Goal: Information Seeking & Learning: Check status

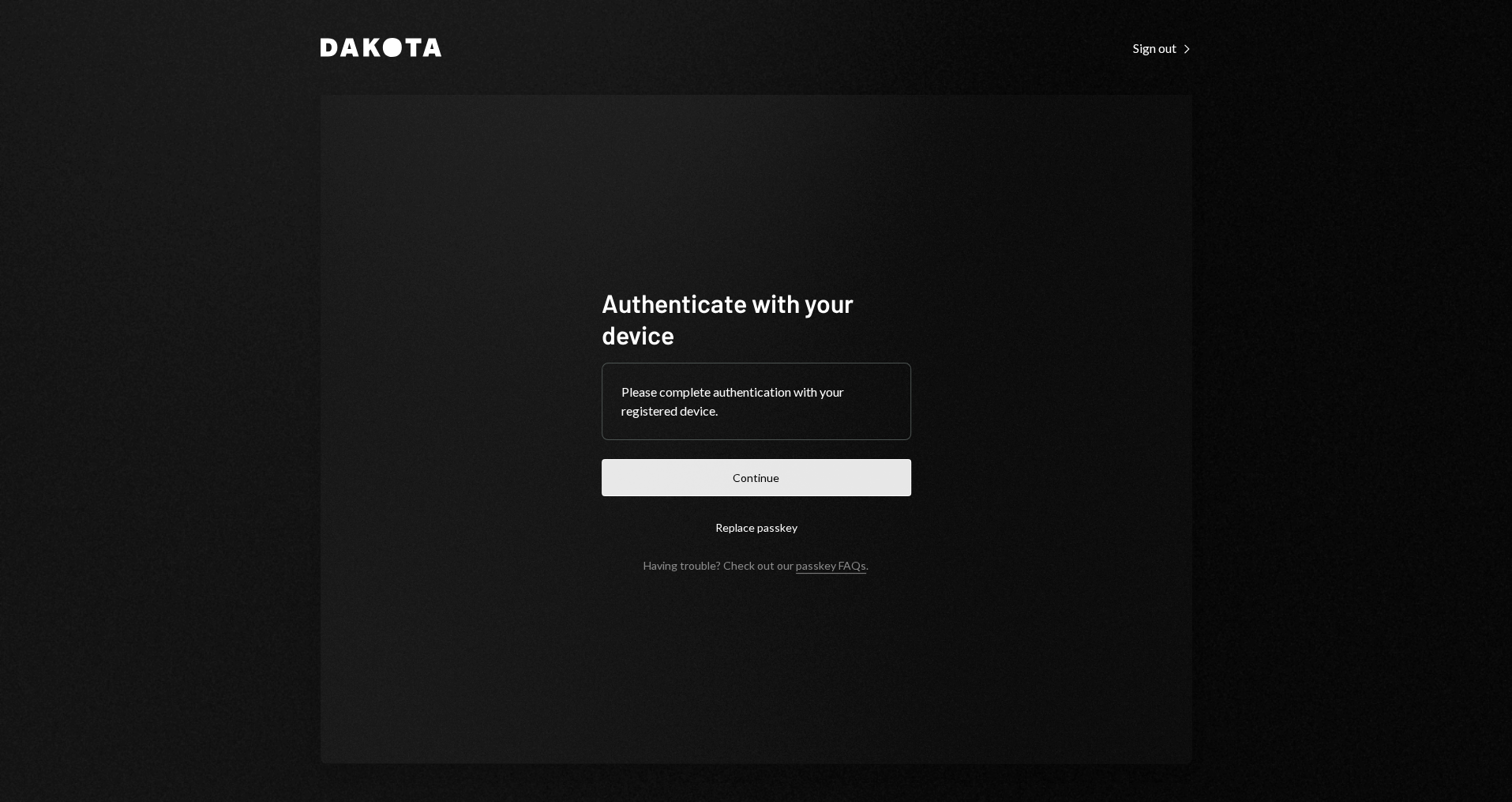
click at [679, 470] on button "Continue" at bounding box center [756, 478] width 309 height 37
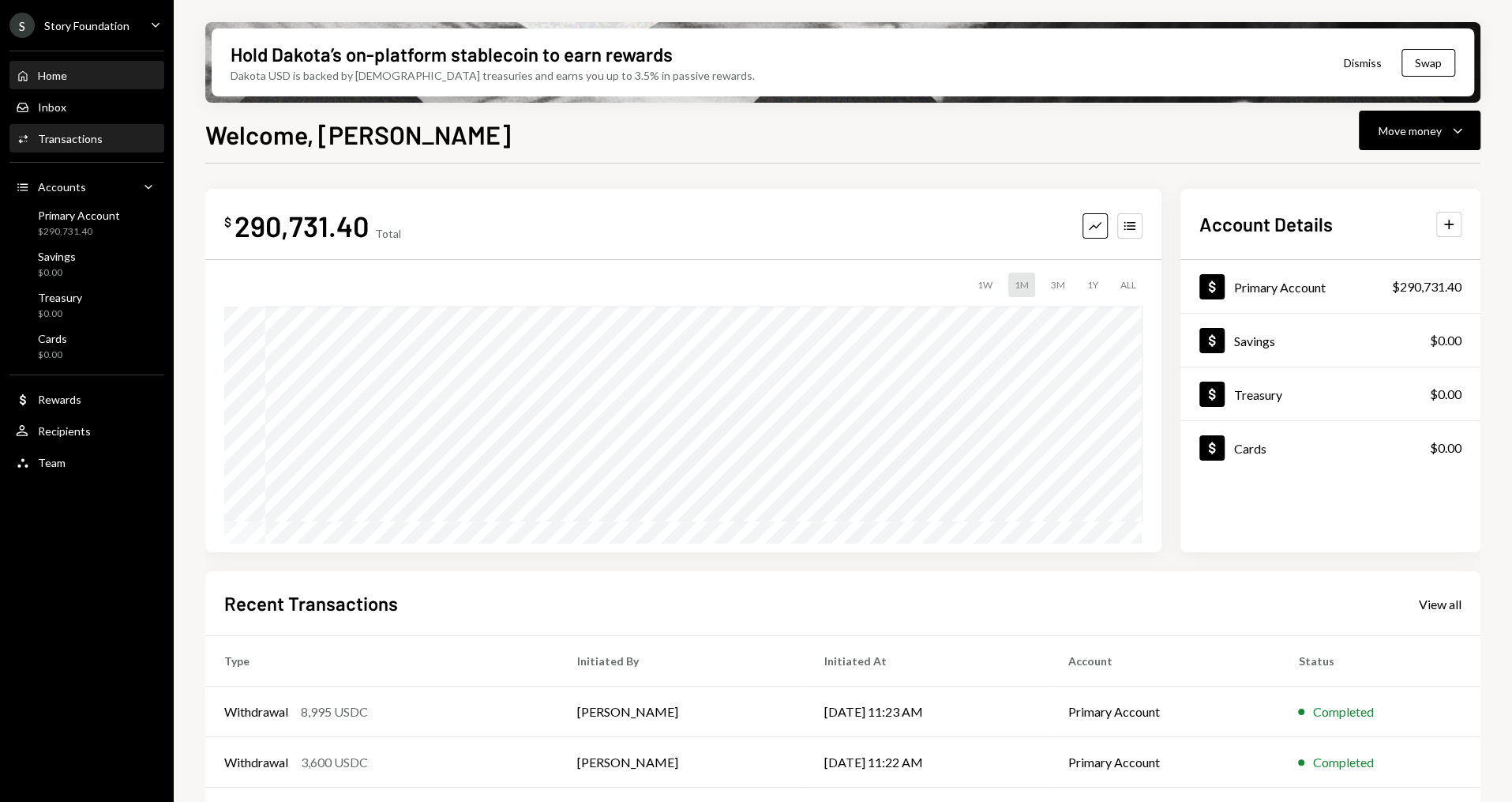
click at [129, 137] on div "Activities Transactions" at bounding box center [87, 138] width 143 height 14
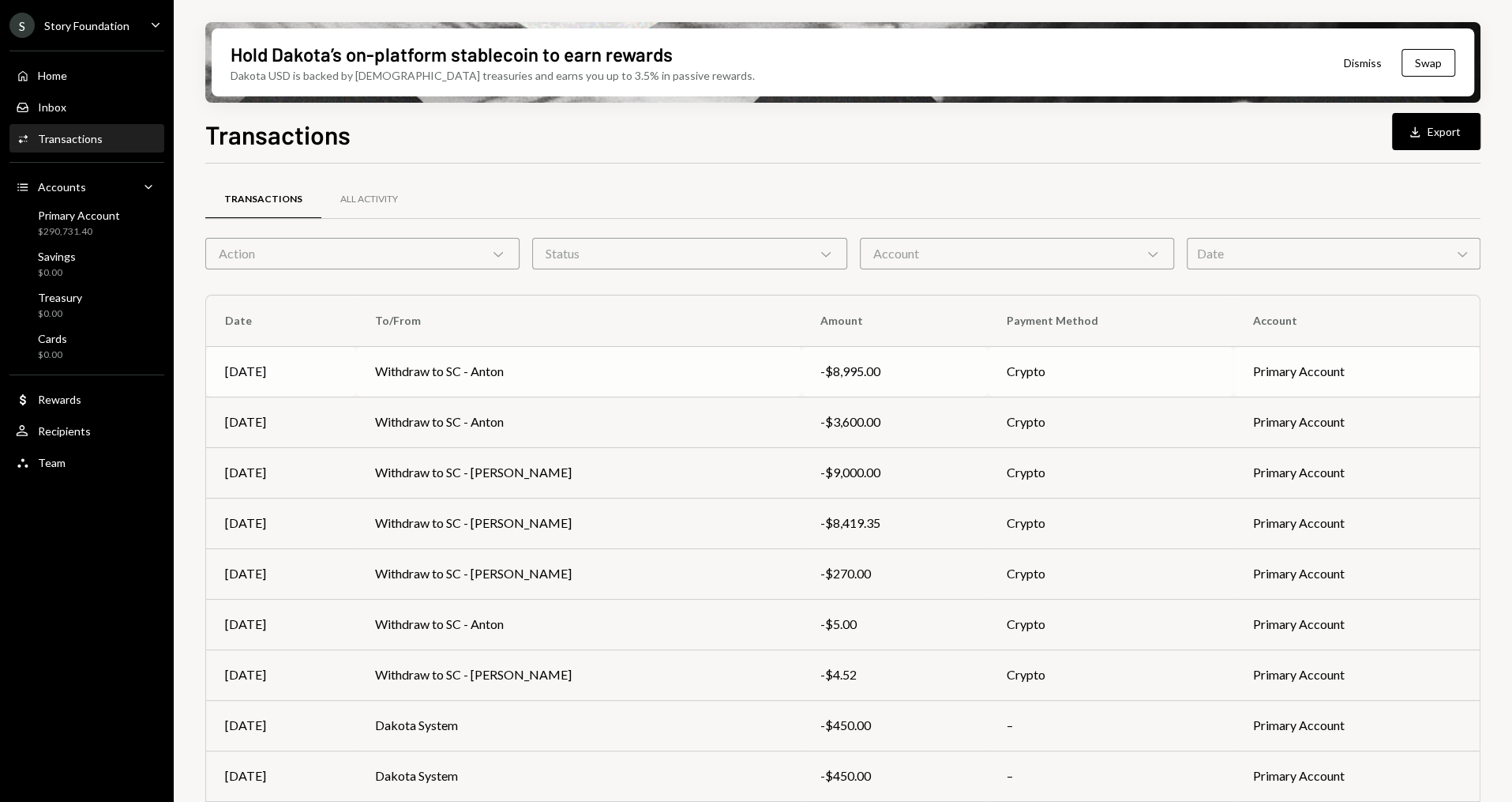
click at [504, 373] on td "Withdraw to SC - Anton" at bounding box center [579, 371] width 445 height 51
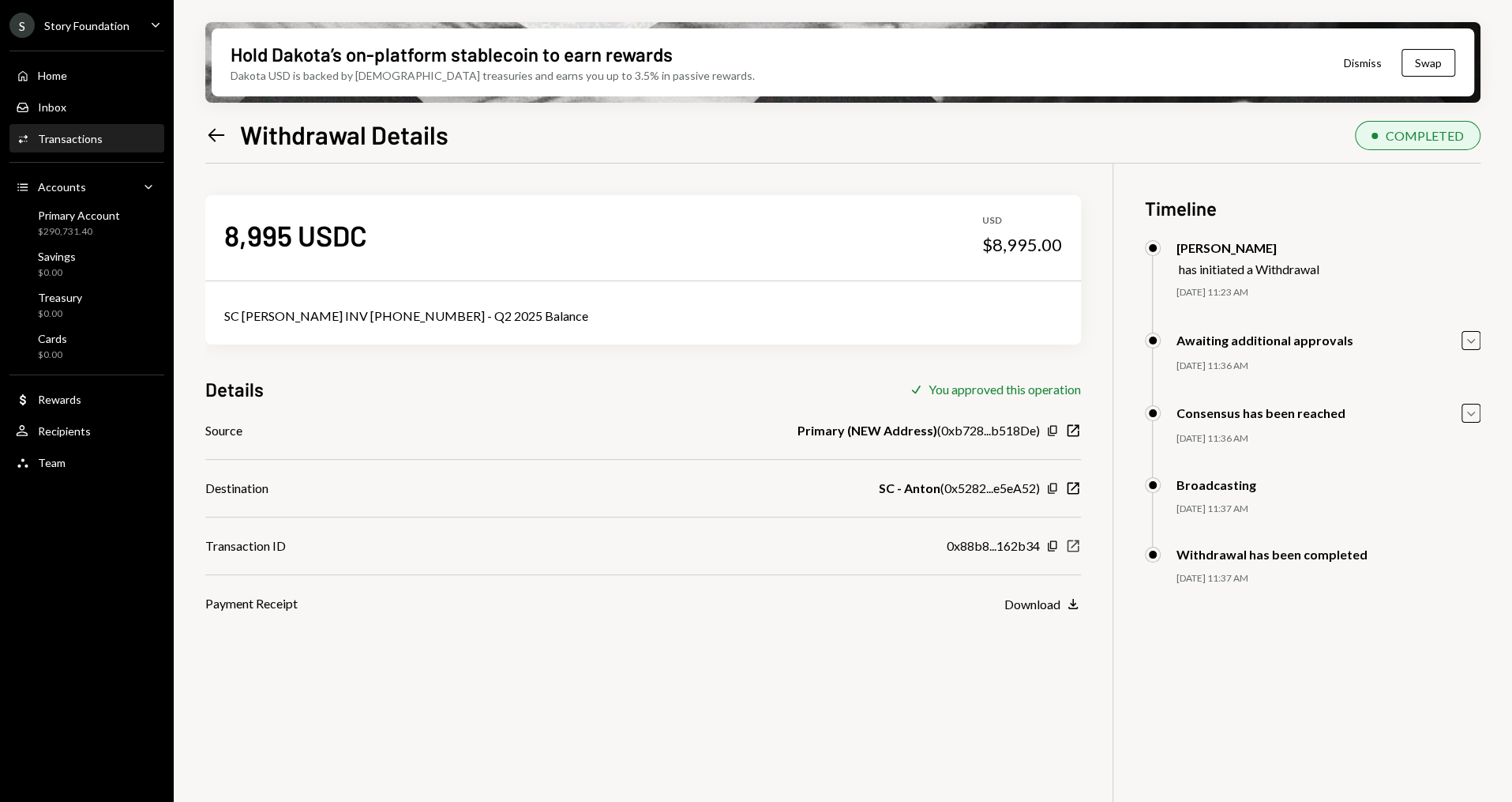
click at [1079, 544] on icon "New Window" at bounding box center [1073, 545] width 16 height 16
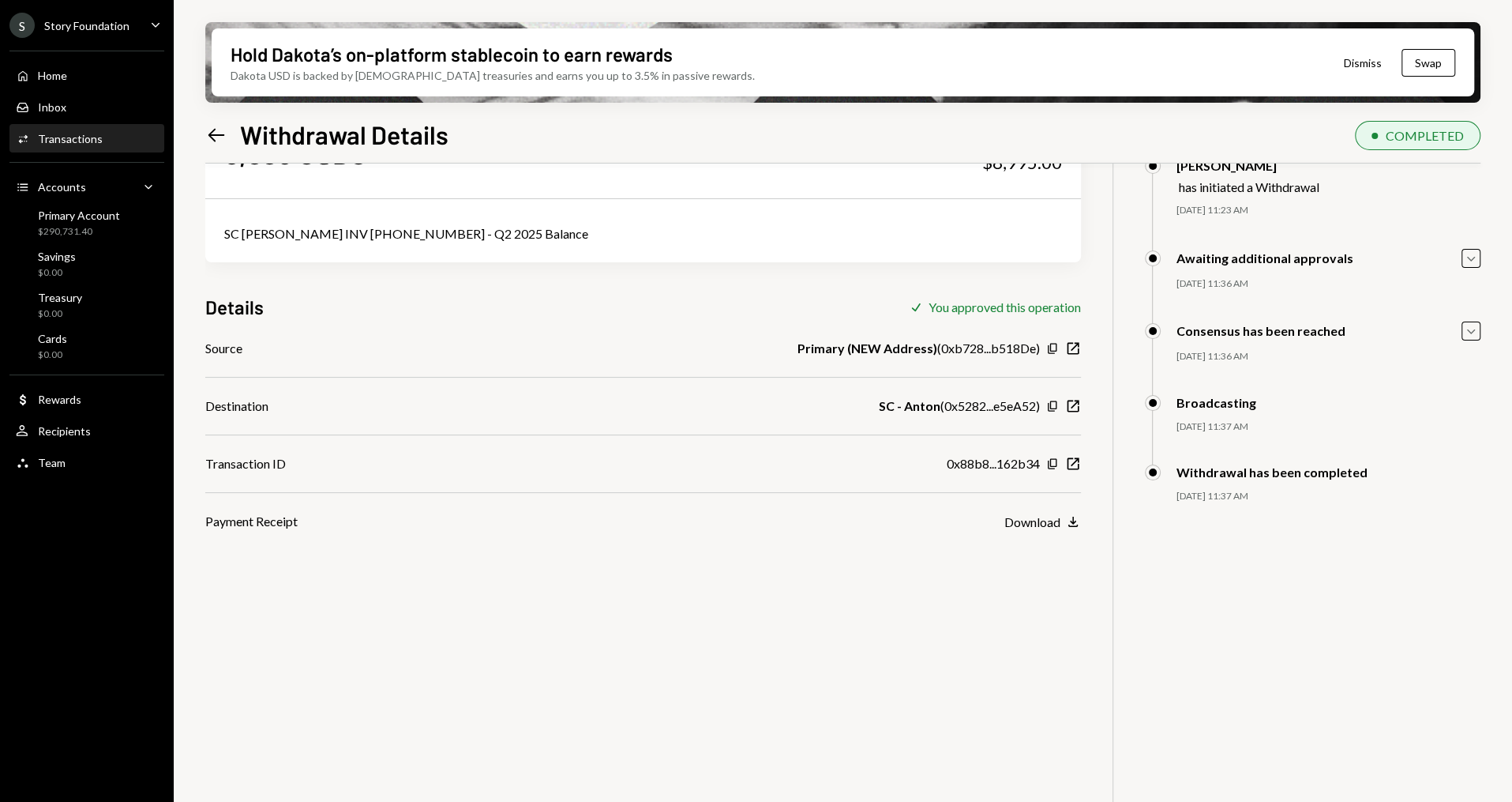
click at [104, 138] on div "Activities Transactions" at bounding box center [87, 138] width 143 height 14
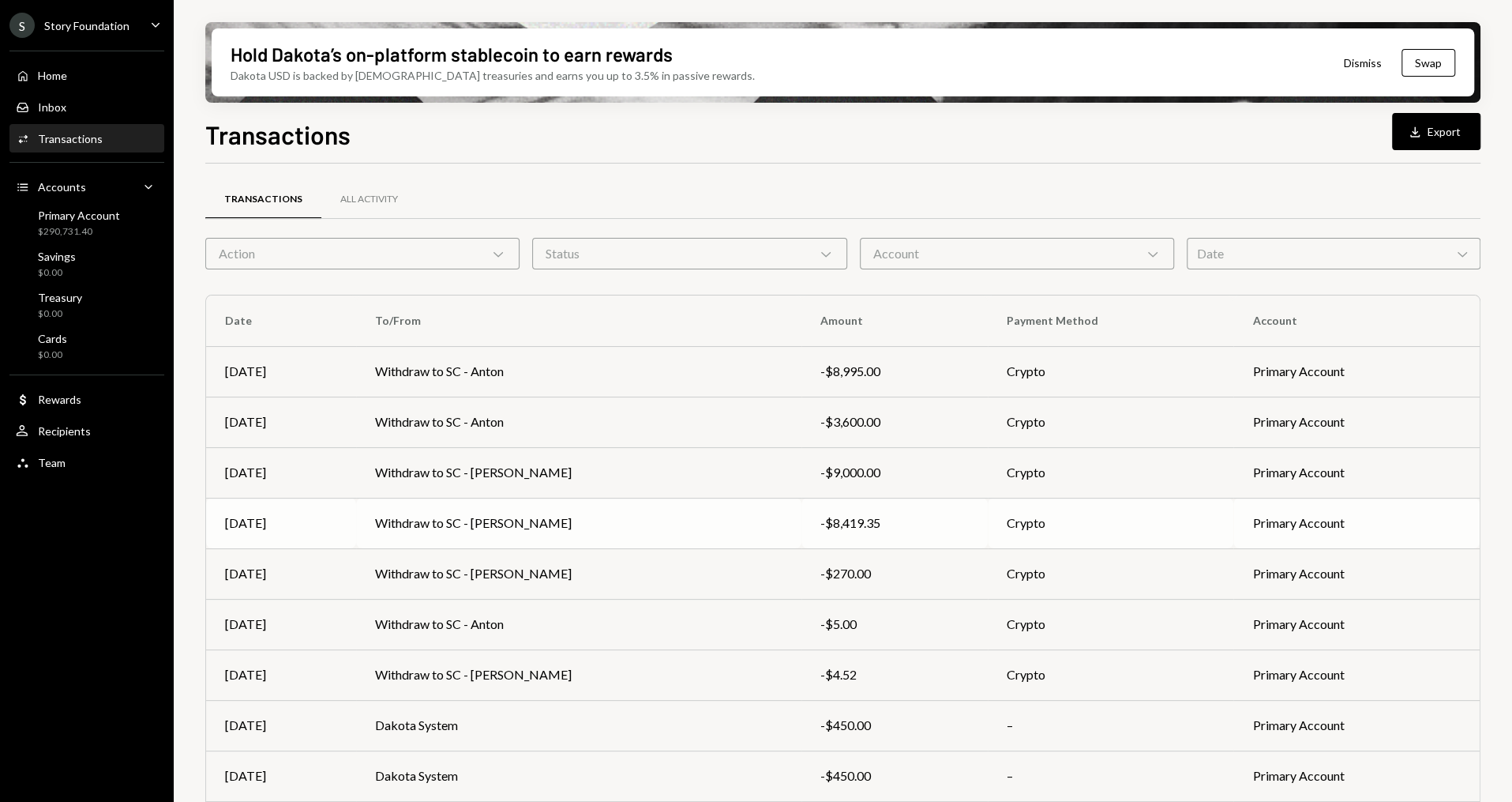
scroll to position [97, 0]
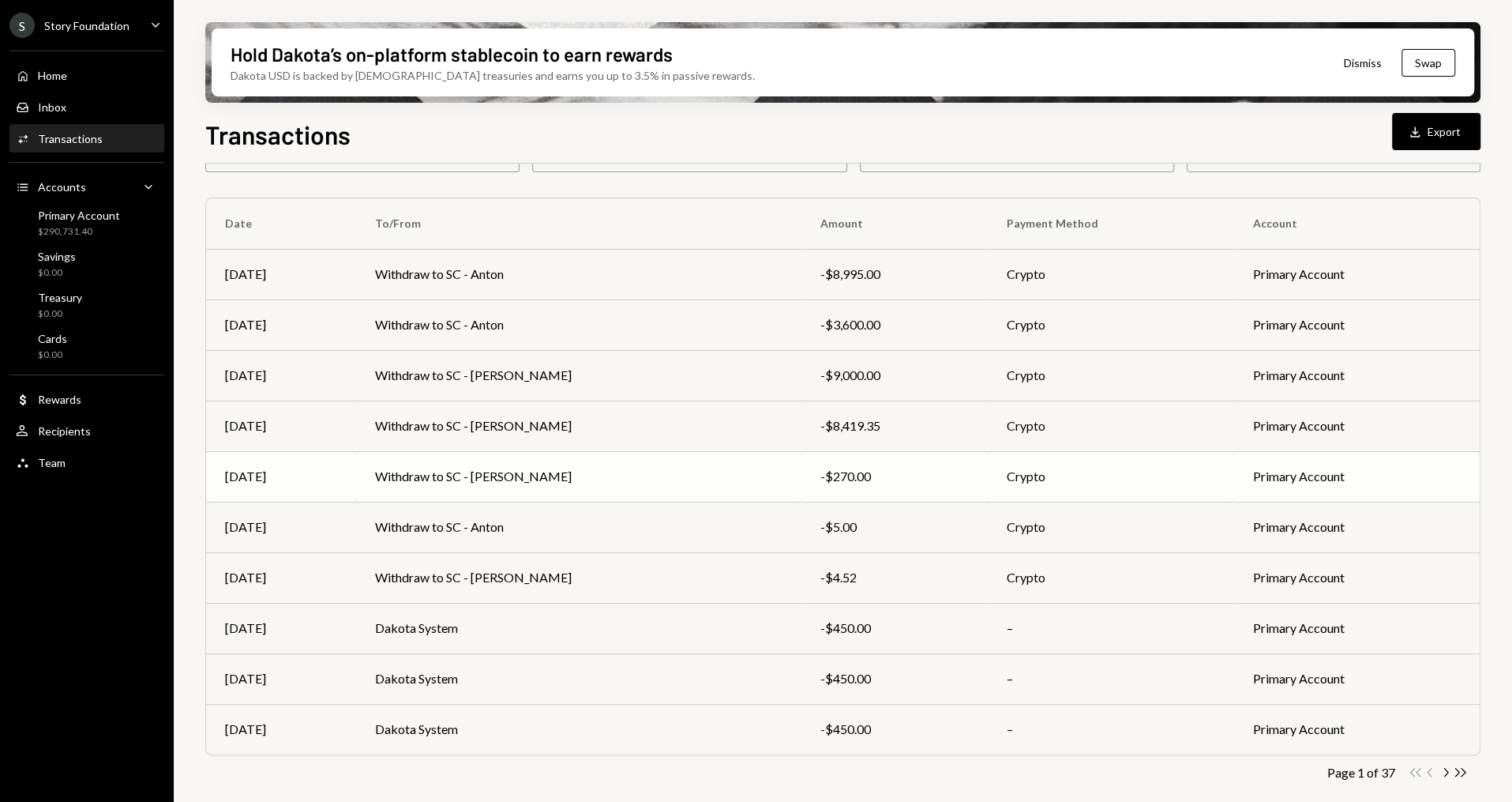
click at [471, 480] on td "Withdraw to SC - [PERSON_NAME]" at bounding box center [579, 476] width 445 height 51
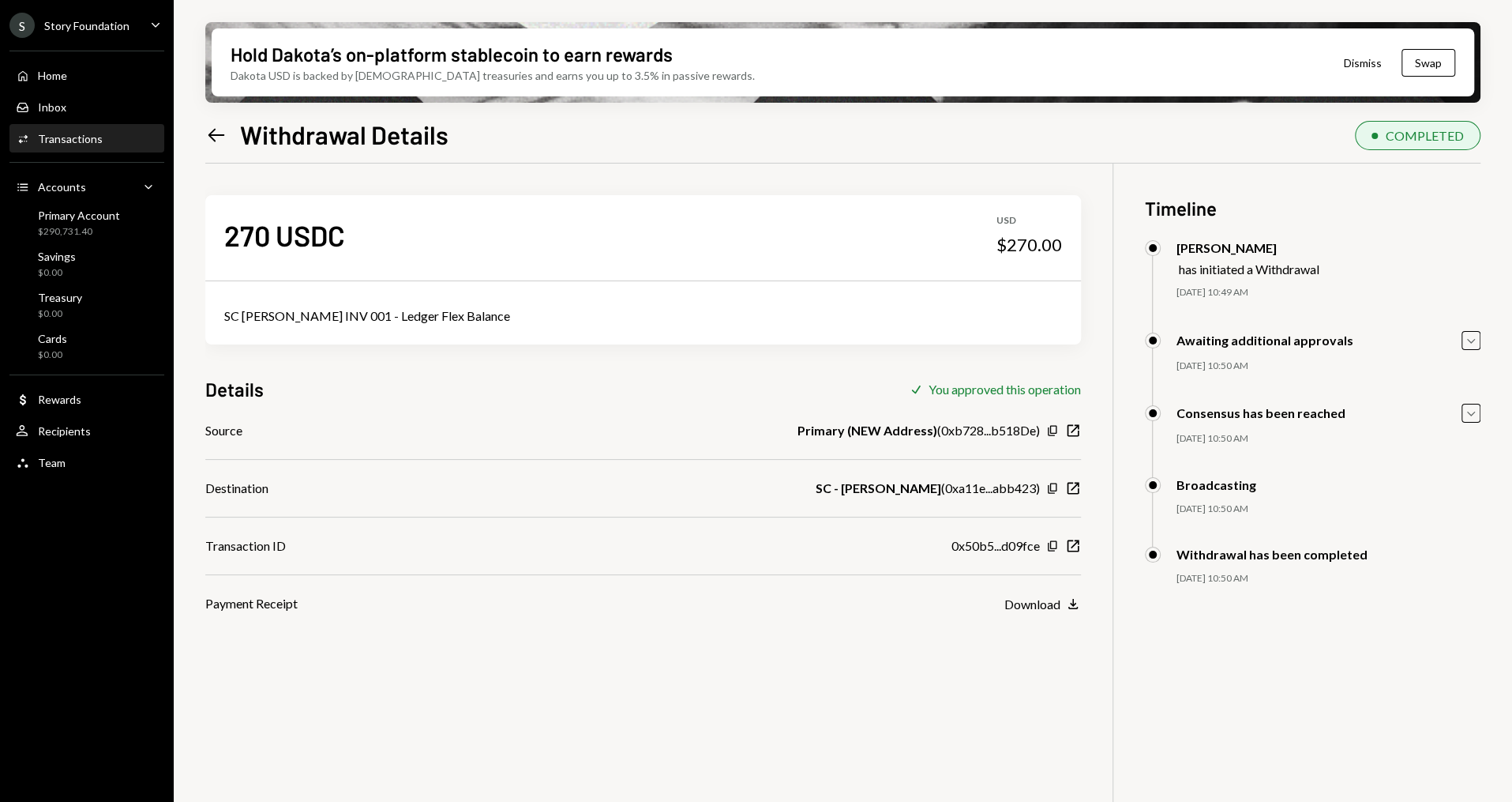
click at [383, 323] on div "SC [PERSON_NAME] INV 001 - Ledger Flex Balance" at bounding box center [643, 316] width 838 height 19
drag, startPoint x: 433, startPoint y: 317, endPoint x: 325, endPoint y: 319, distance: 108.0
click at [325, 319] on div "SC [PERSON_NAME] INV 001 - Ledger Flex Balance" at bounding box center [643, 316] width 838 height 19
click at [355, 228] on div "270 USDC USD $270.00" at bounding box center [644, 234] width 876 height 79
drag, startPoint x: 447, startPoint y: 314, endPoint x: 325, endPoint y: 314, distance: 122.0
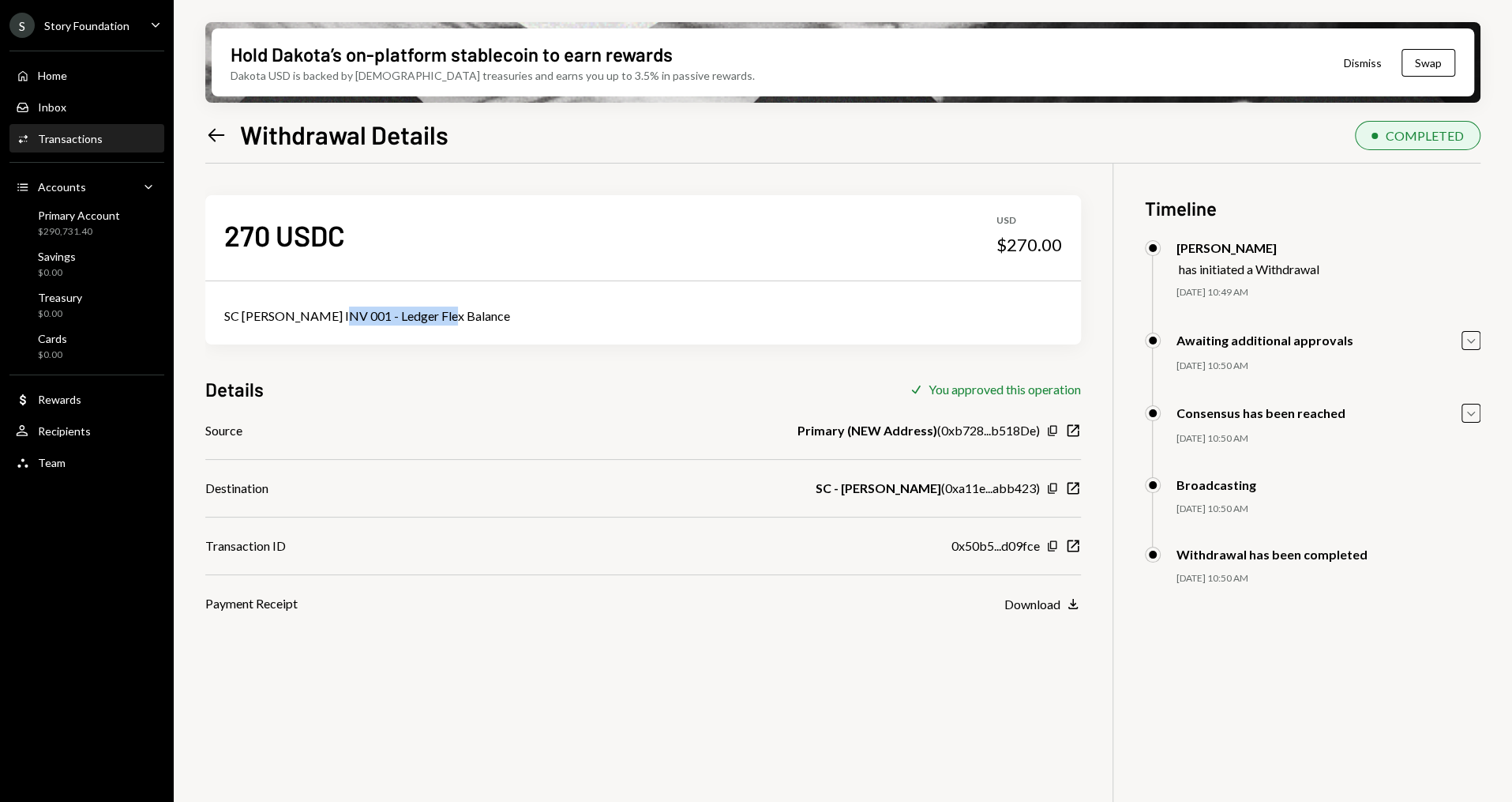
click at [325, 314] on div "SC [PERSON_NAME] INV 001 - Ledger Flex Balance" at bounding box center [643, 316] width 838 height 19
copy div "Ledger Flex Balance"
click at [211, 132] on icon at bounding box center [217, 134] width 17 height 13
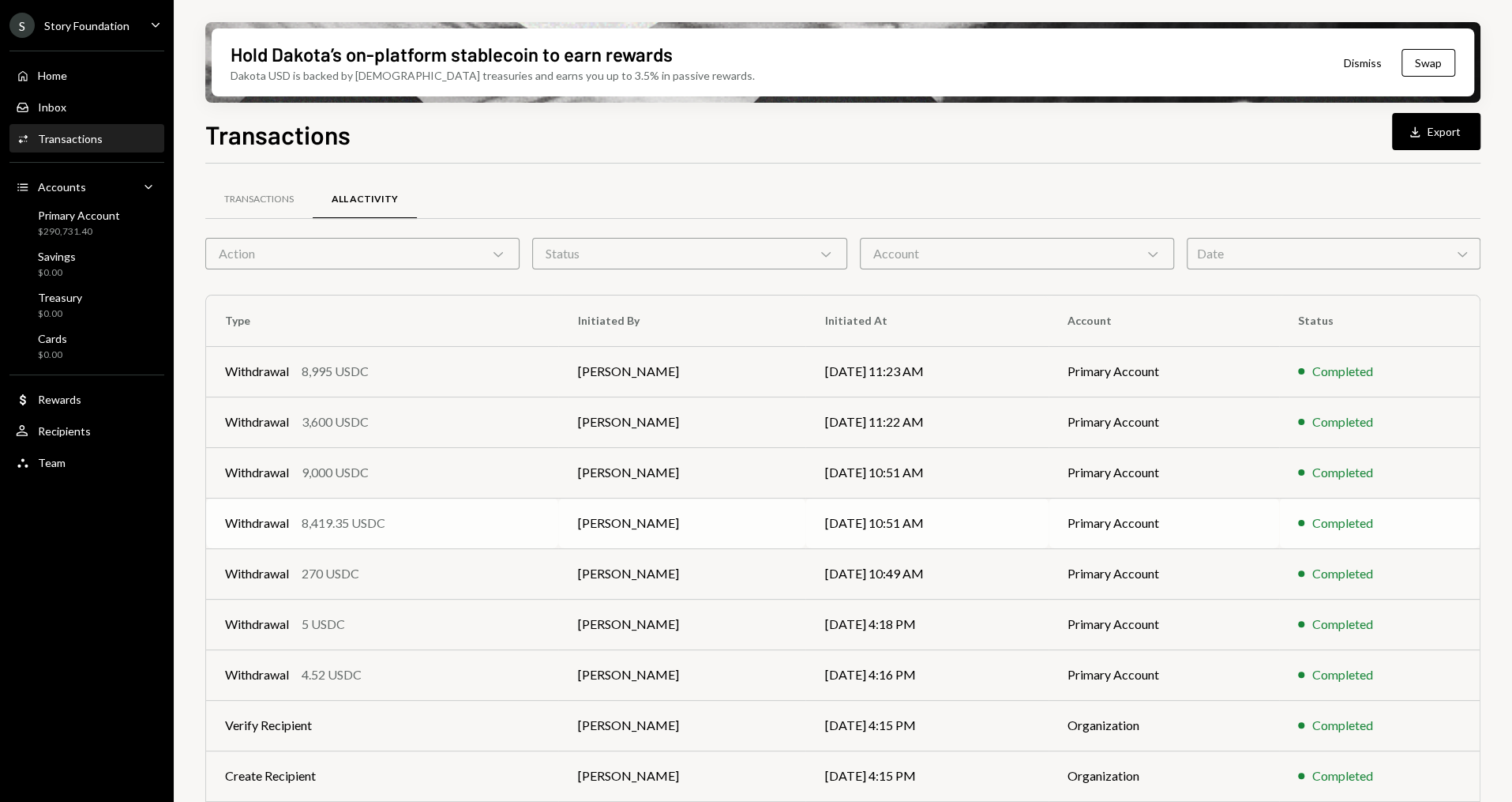
click at [447, 524] on div "Withdrawal 8,419.35 USDC" at bounding box center [381, 522] width 314 height 19
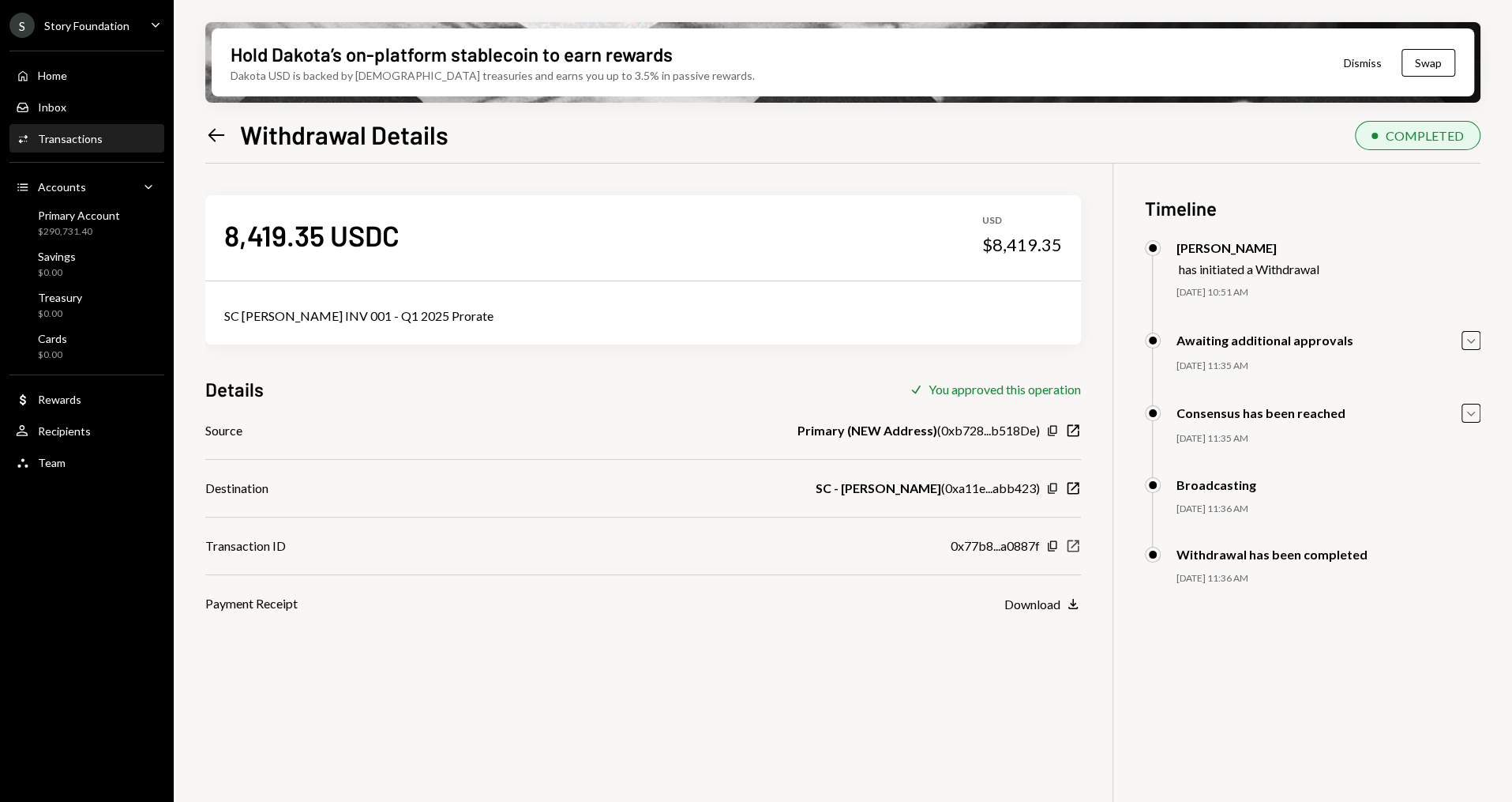
click at [1072, 538] on div "Copy New Window" at bounding box center [1064, 545] width 35 height 16
click at [1075, 541] on icon "New Window" at bounding box center [1073, 545] width 16 height 16
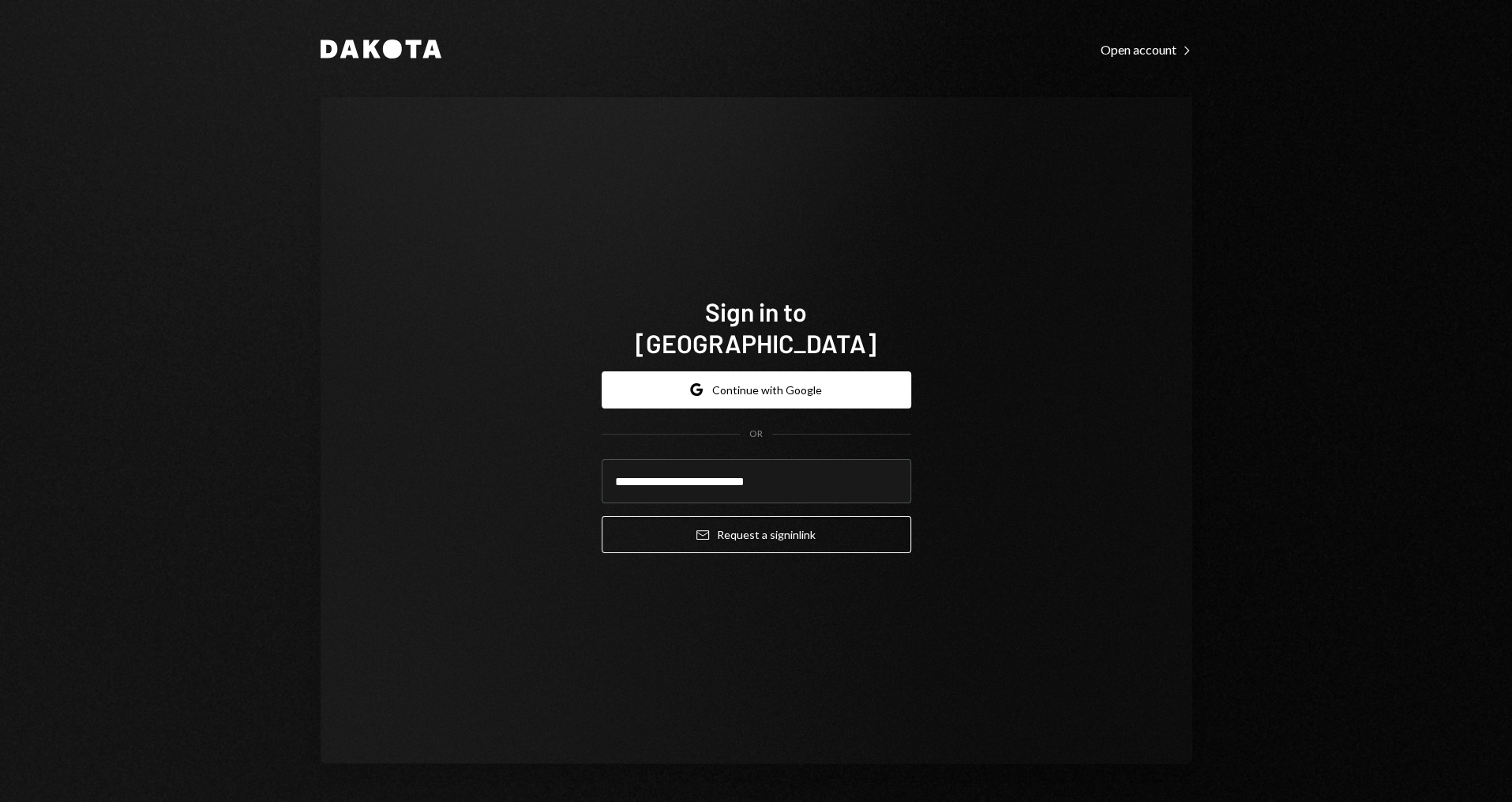
type input "**********"
click at [602, 516] on button "Email Request a sign in link" at bounding box center [756, 534] width 309 height 37
